Goal: Find specific page/section: Find specific page/section

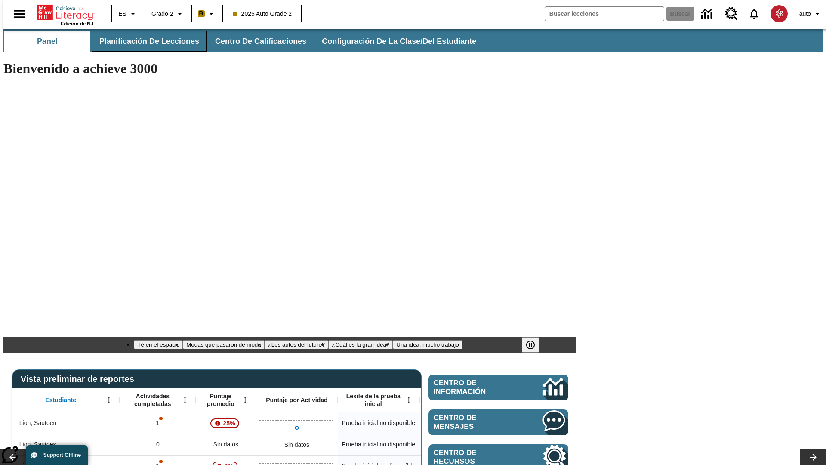
click at [144, 41] on span "Planificación de lecciones" at bounding box center [149, 42] width 100 height 10
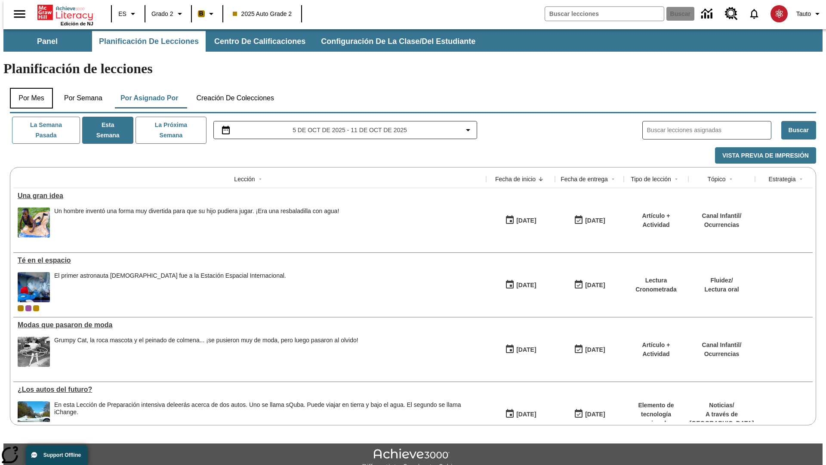
click at [28, 88] on button "Por mes" at bounding box center [31, 98] width 43 height 21
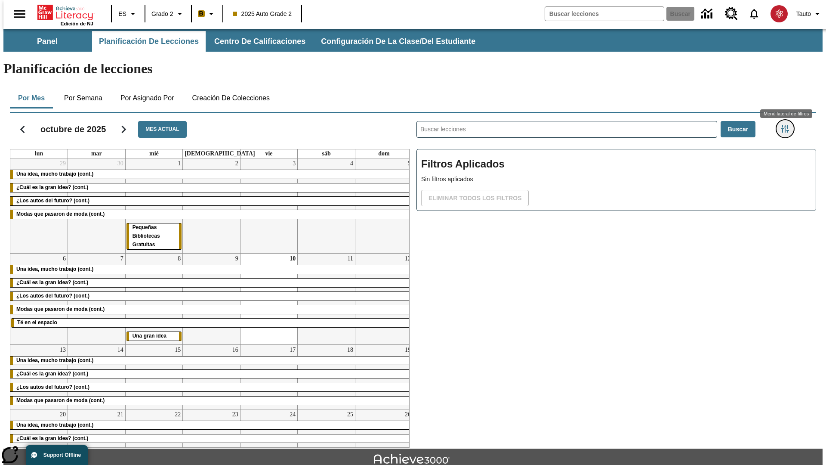
click at [788, 125] on icon "Menú lateral de filtros" at bounding box center [785, 129] width 8 height 8
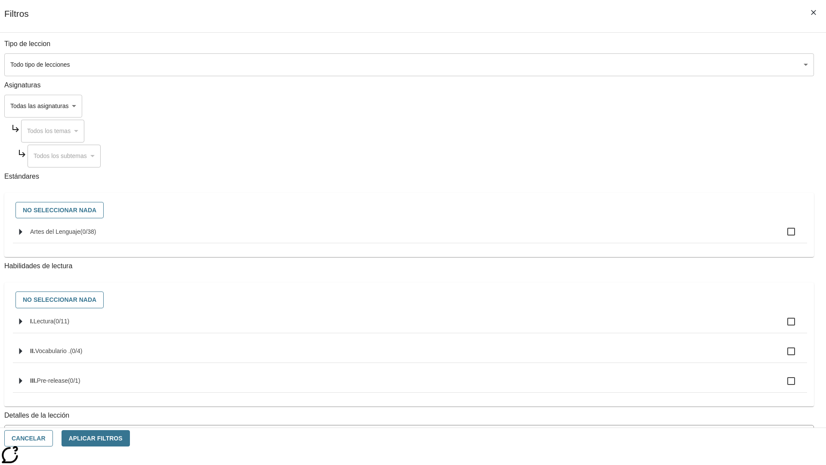
click at [620, 65] on body "[MEDICAL_DATA] al contenido principal Edición de NJ ES Grado 2 B 2025 Auto Grad…" at bounding box center [412, 266] width 819 height 475
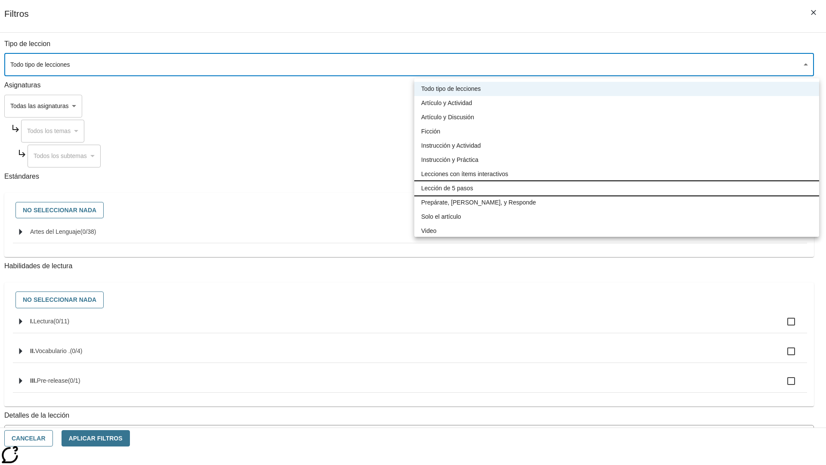
click at [617, 188] on li "Lección de 5 pasos" at bounding box center [616, 188] width 405 height 14
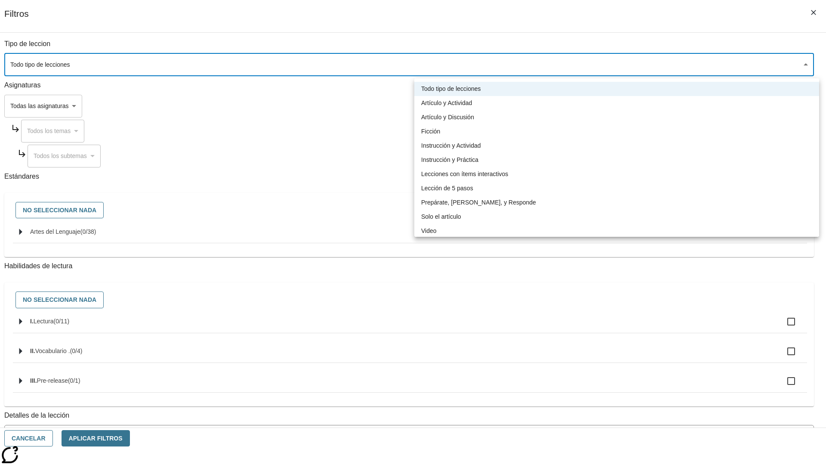
type input "1"
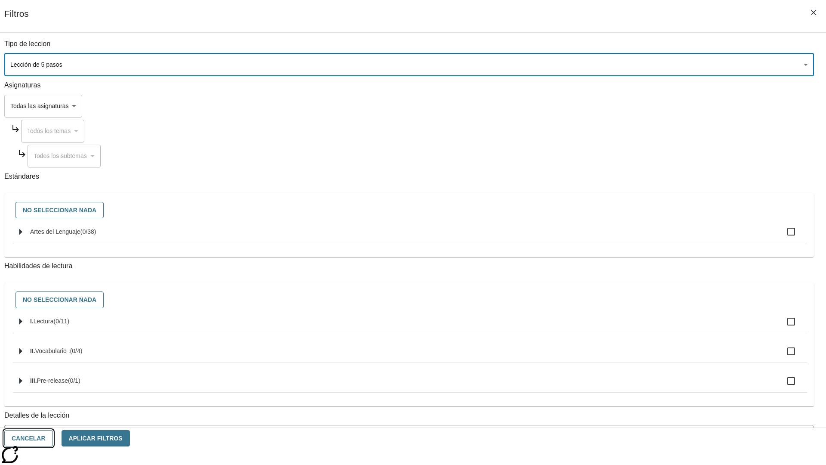
click at [53, 438] on button "Cancelar" at bounding box center [28, 438] width 49 height 17
click at [788, 125] on icon "Menú lateral de filtros" at bounding box center [785, 129] width 8 height 8
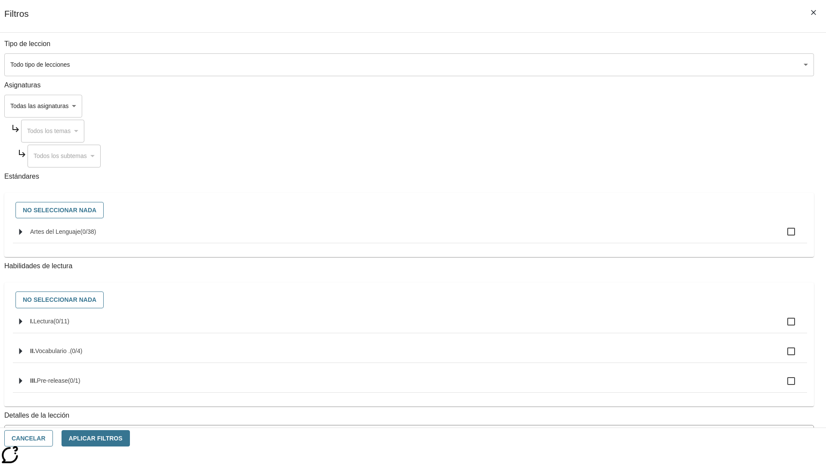
click at [620, 65] on body "[MEDICAL_DATA] al contenido principal Edición de NJ ES Grado 2 B 2025 Auto Grad…" at bounding box center [412, 266] width 819 height 475
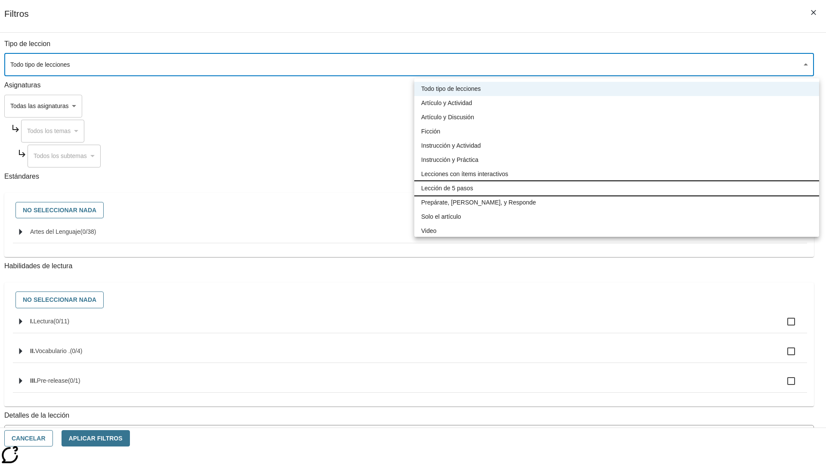
click at [617, 188] on li "Lección de 5 pasos" at bounding box center [616, 188] width 405 height 14
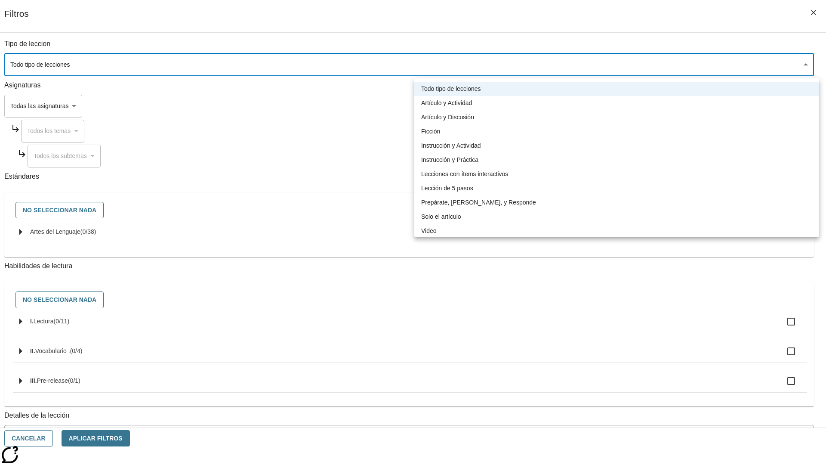
type input "1"
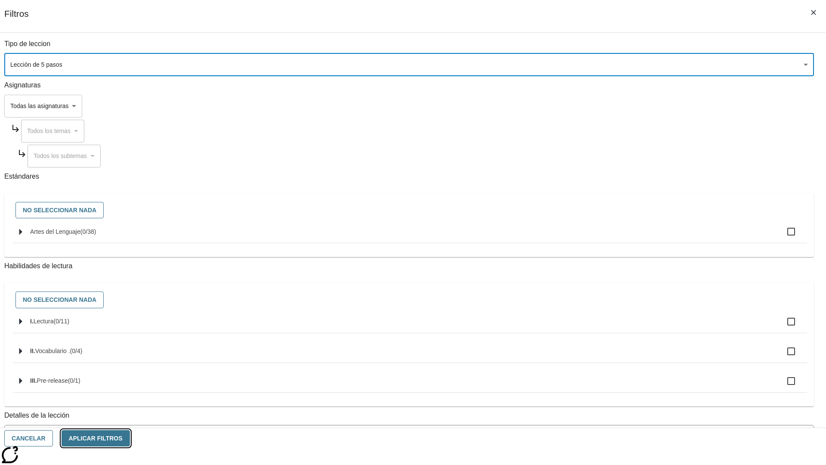
click at [130, 438] on button "Aplicar Filtros" at bounding box center [96, 438] width 68 height 17
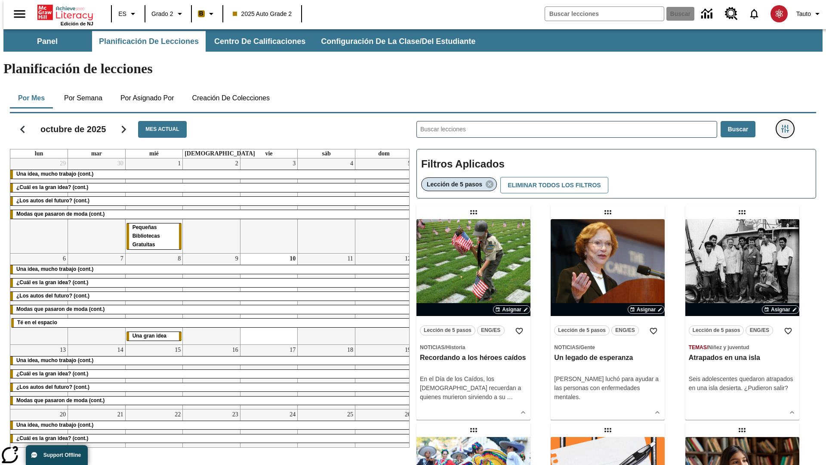
click at [788, 125] on icon "Menú lateral de filtros" at bounding box center [785, 129] width 8 height 8
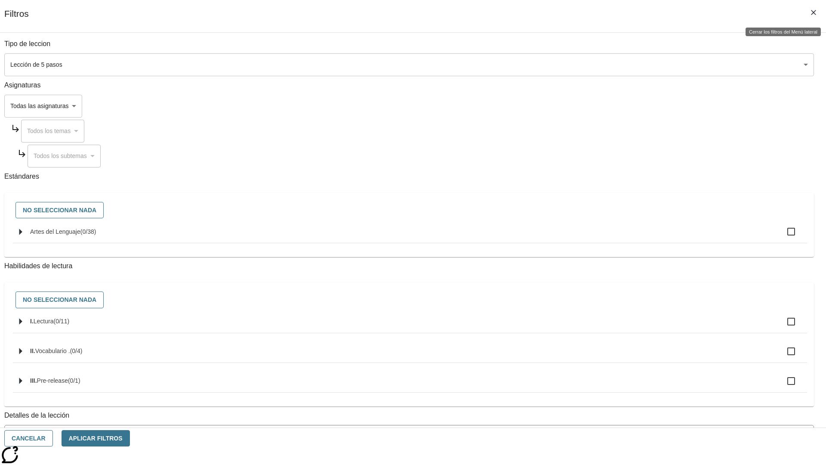
click at [814, 12] on icon "Cerrar los filtros del Menú lateral" at bounding box center [813, 12] width 5 height 5
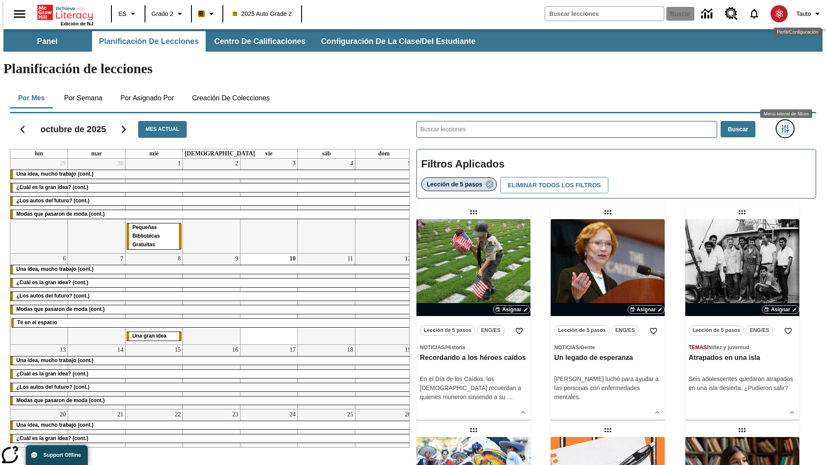
click at [788, 125] on icon "Menú lateral de filtros" at bounding box center [785, 129] width 8 height 8
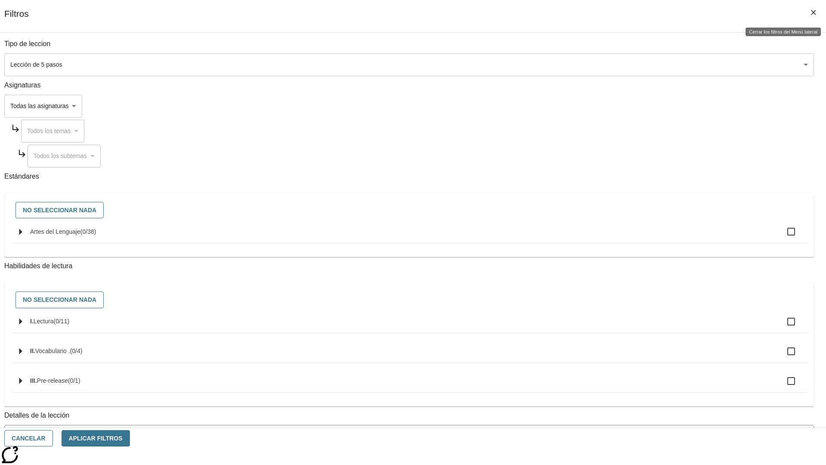
click at [814, 12] on icon "Cerrar los filtros del Menú lateral" at bounding box center [813, 12] width 5 height 5
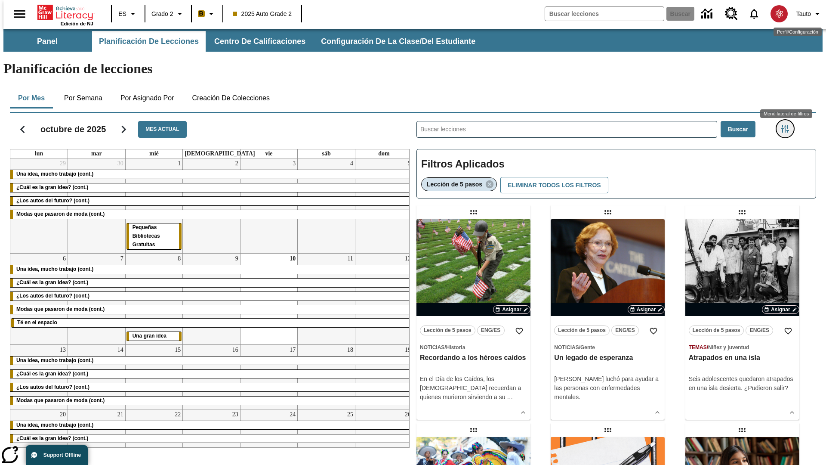
click at [788, 125] on icon "Menú lateral de filtros" at bounding box center [785, 129] width 8 height 8
